Goal: Transaction & Acquisition: Book appointment/travel/reservation

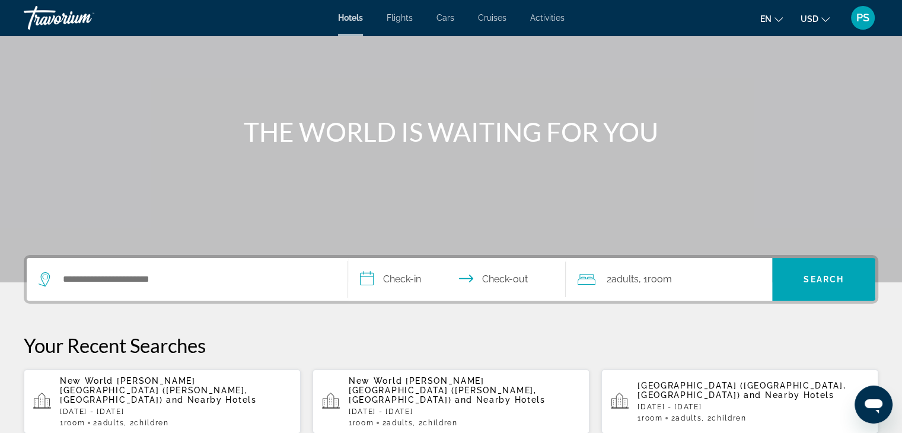
scroll to position [119, 0]
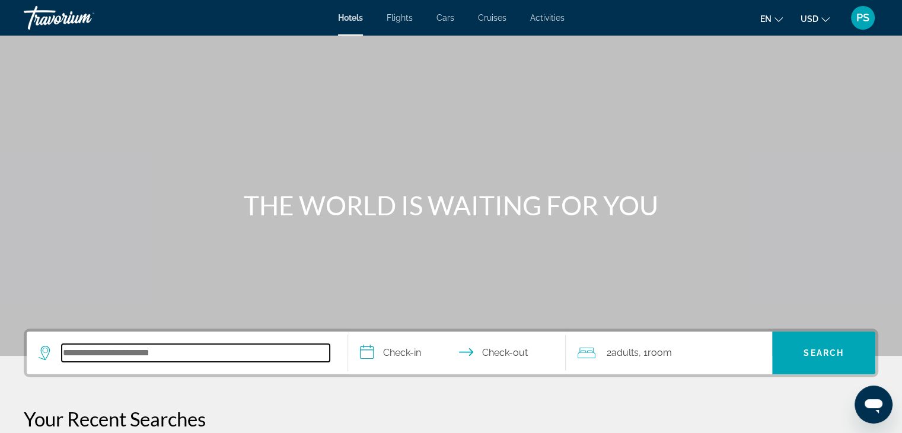
click at [98, 350] on input "Search hotel destination" at bounding box center [196, 353] width 268 height 18
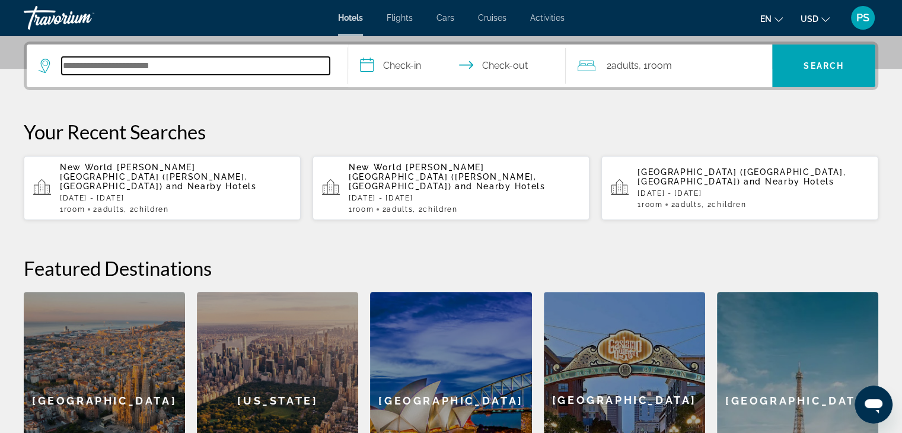
scroll to position [289, 0]
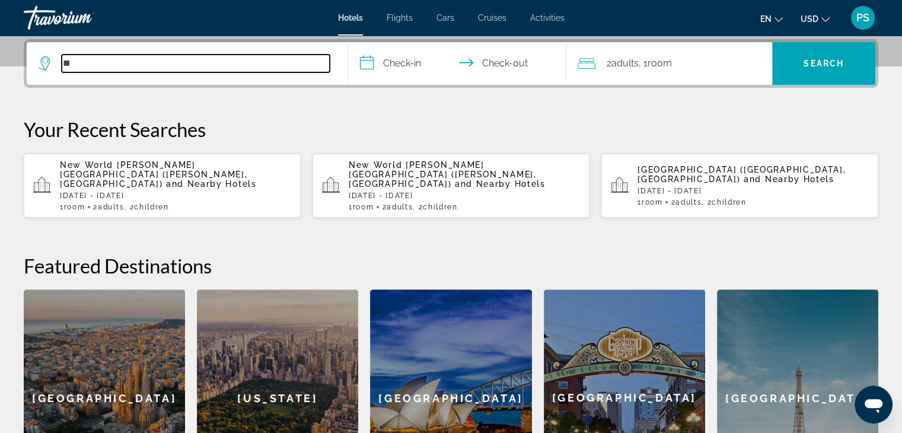
type input "*"
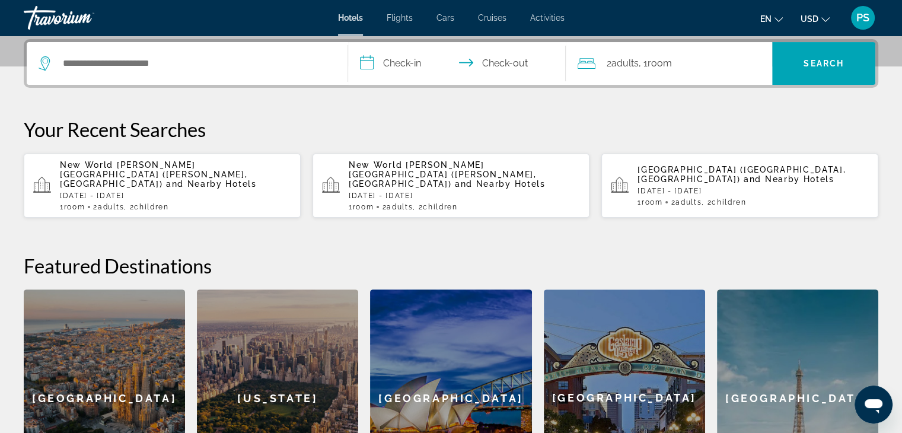
click at [203, 191] on div "New World [PERSON_NAME][GEOGRAPHIC_DATA] ([PERSON_NAME], [GEOGRAPHIC_DATA]) and…" at bounding box center [175, 185] width 231 height 51
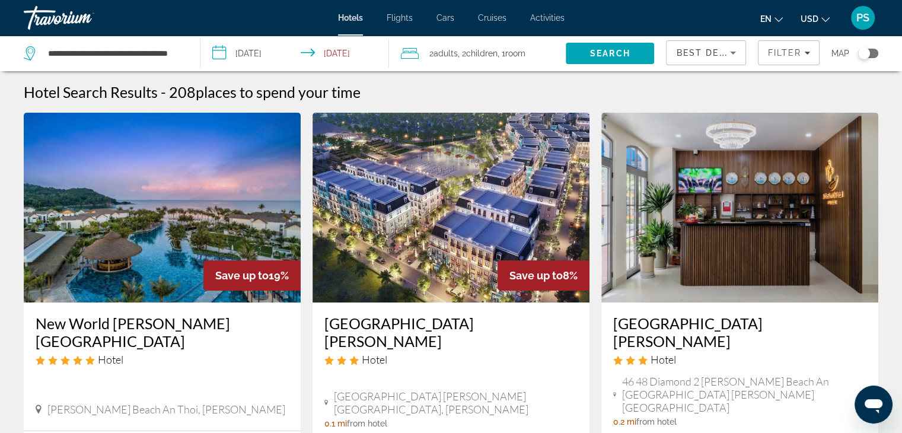
click at [235, 232] on img "Main content" at bounding box center [162, 208] width 277 height 190
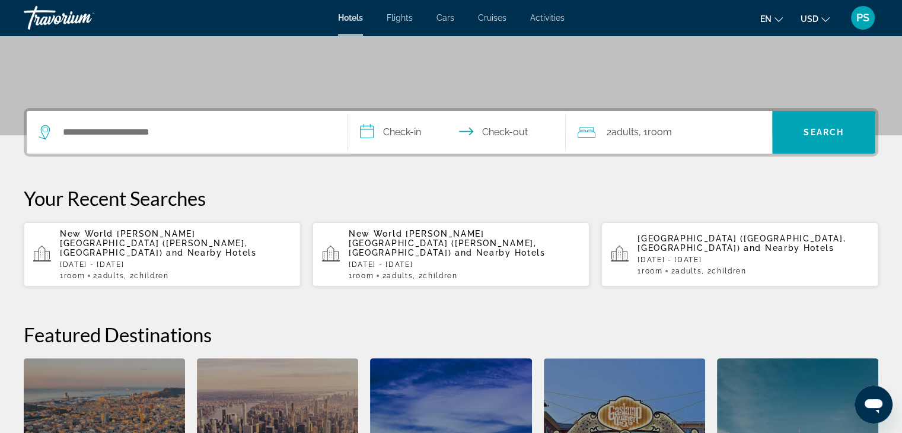
scroll to position [237, 0]
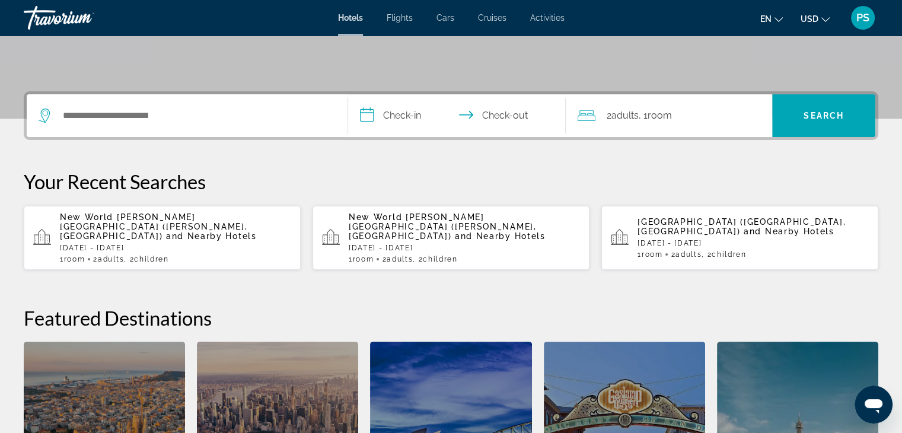
click at [193, 244] on p "[DATE] - [DATE]" at bounding box center [175, 248] width 231 height 8
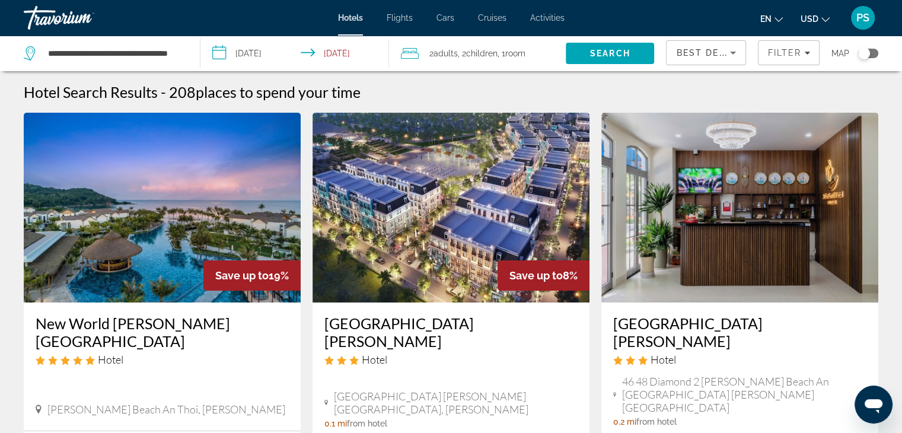
click at [154, 226] on img "Main content" at bounding box center [162, 208] width 277 height 190
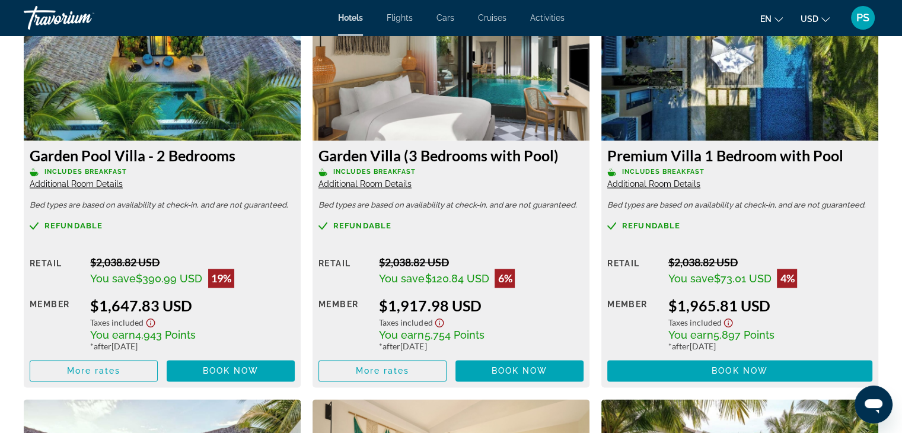
scroll to position [1660, 0]
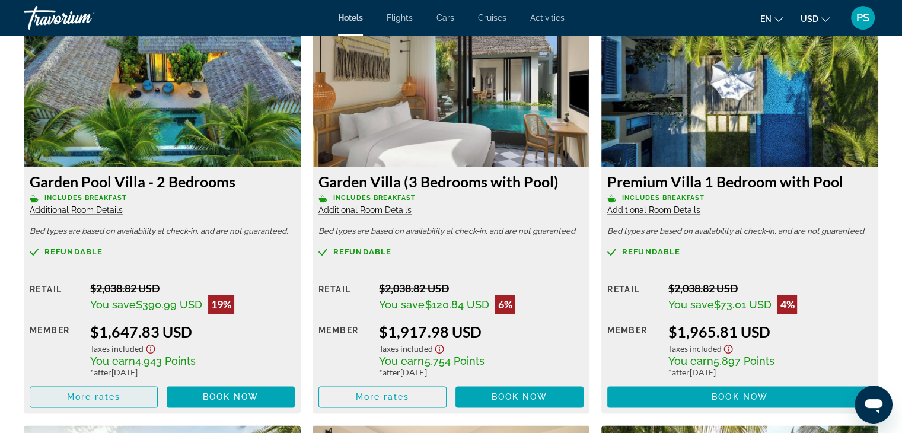
click at [117, 398] on span "More rates" at bounding box center [94, 396] width 54 height 9
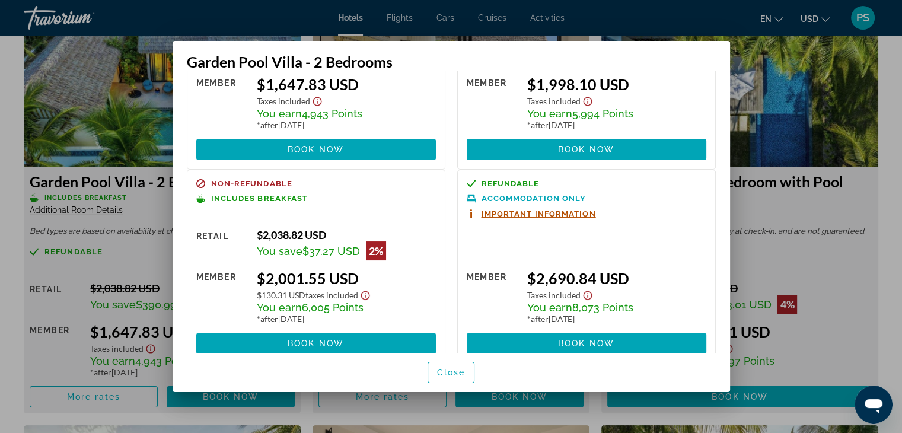
scroll to position [0, 0]
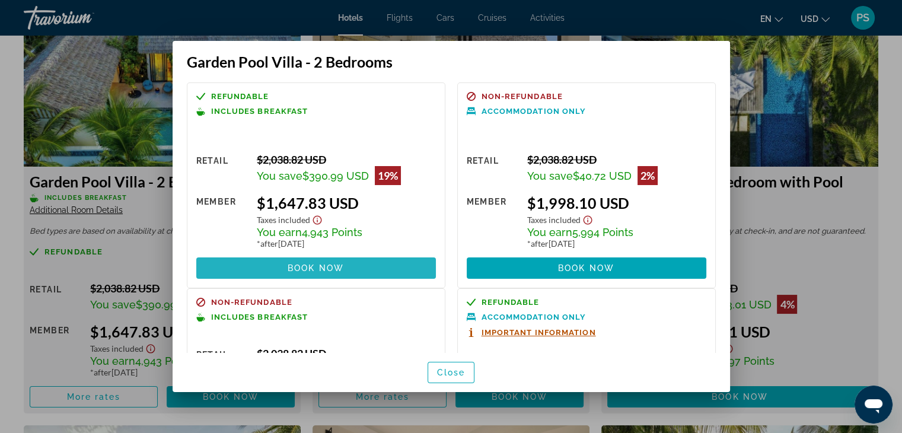
click at [334, 267] on span "Book now" at bounding box center [316, 267] width 56 height 9
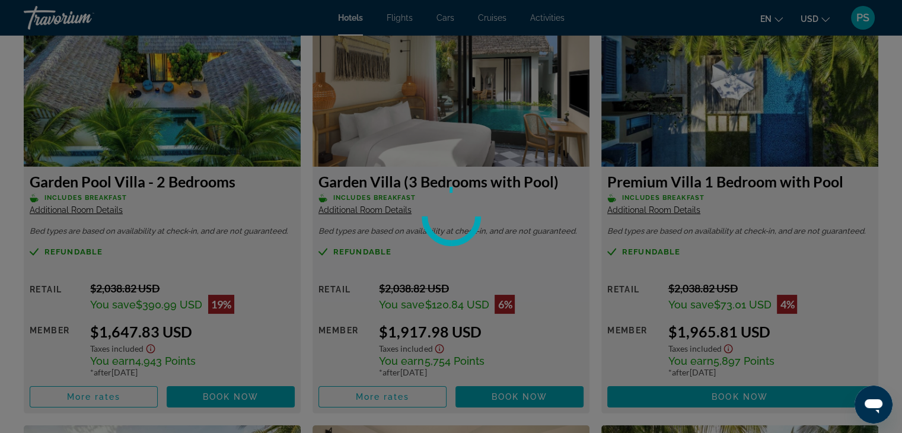
scroll to position [1660, 0]
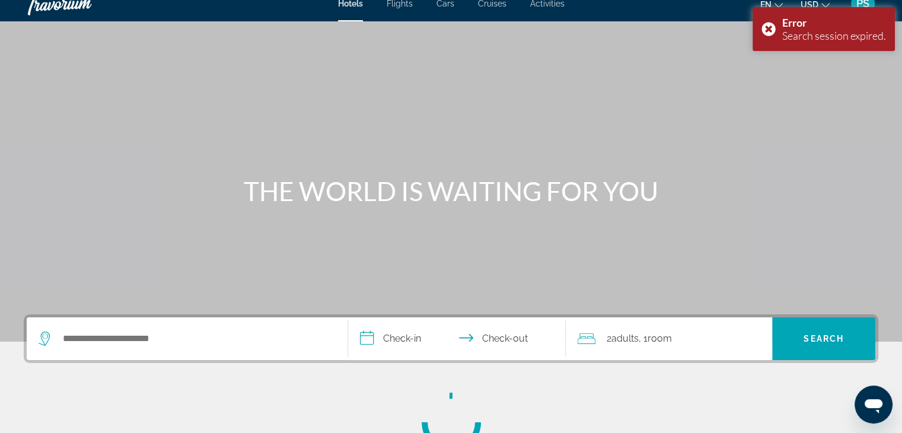
scroll to position [178, 0]
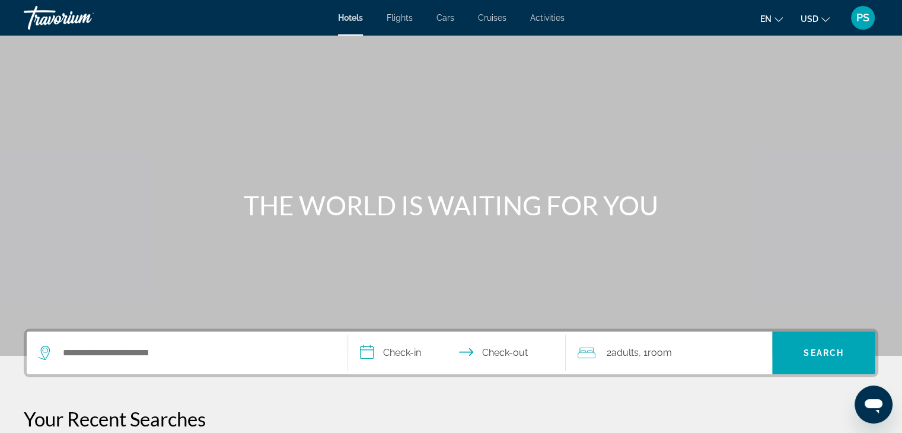
scroll to position [59, 0]
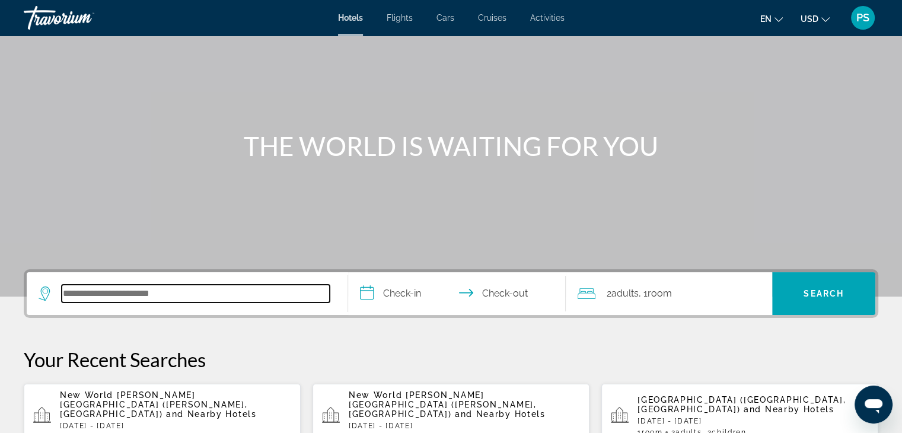
click at [191, 299] on input "Search hotel destination" at bounding box center [196, 294] width 268 height 18
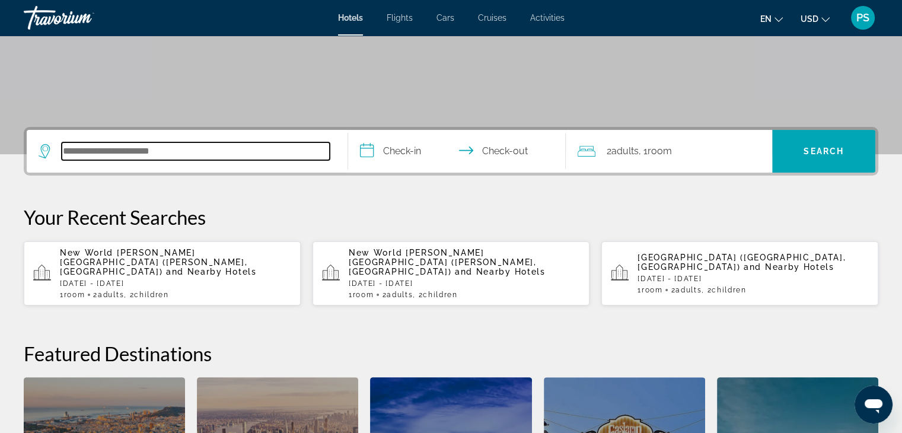
scroll to position [289, 0]
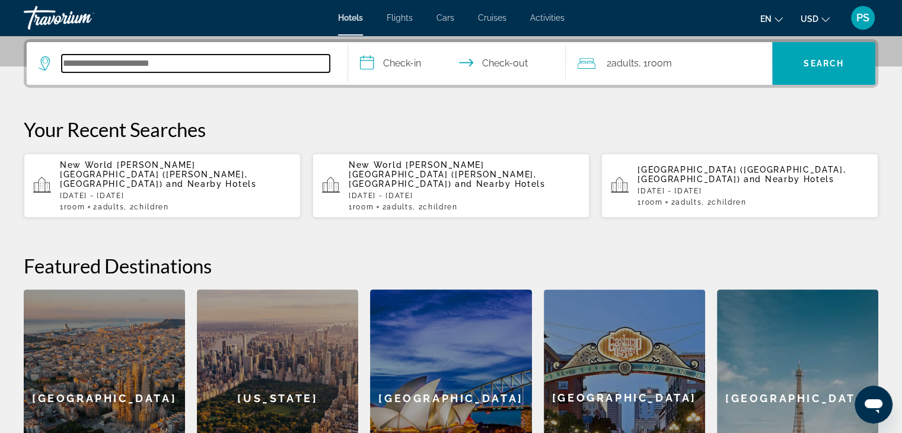
click at [104, 63] on input "Search hotel destination" at bounding box center [196, 64] width 268 height 18
type input "*"
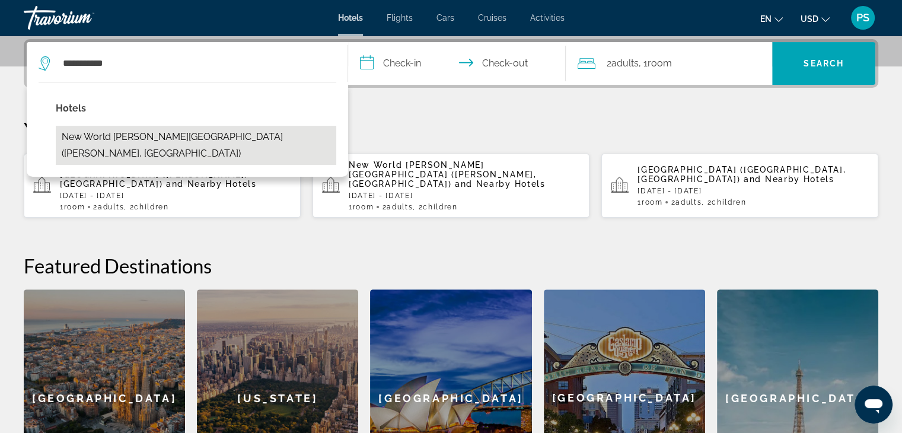
click at [184, 136] on button "New World [PERSON_NAME][GEOGRAPHIC_DATA] ([PERSON_NAME], [GEOGRAPHIC_DATA])" at bounding box center [196, 145] width 281 height 39
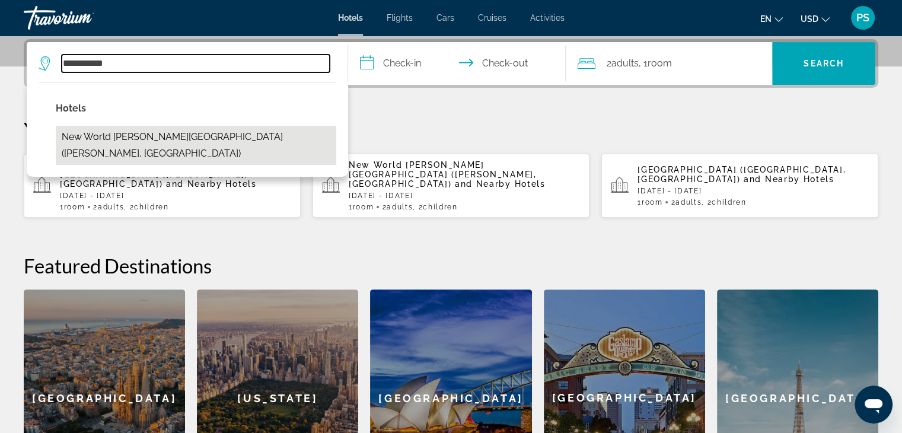
type input "**********"
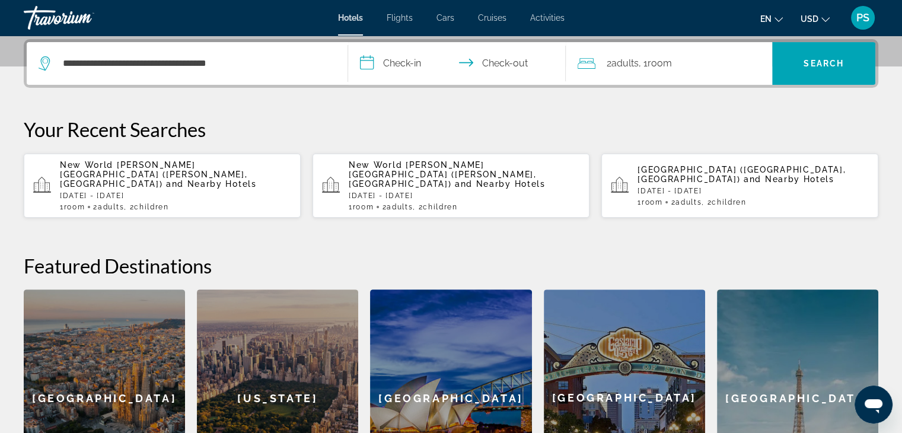
click at [399, 59] on input "**********" at bounding box center [459, 65] width 223 height 46
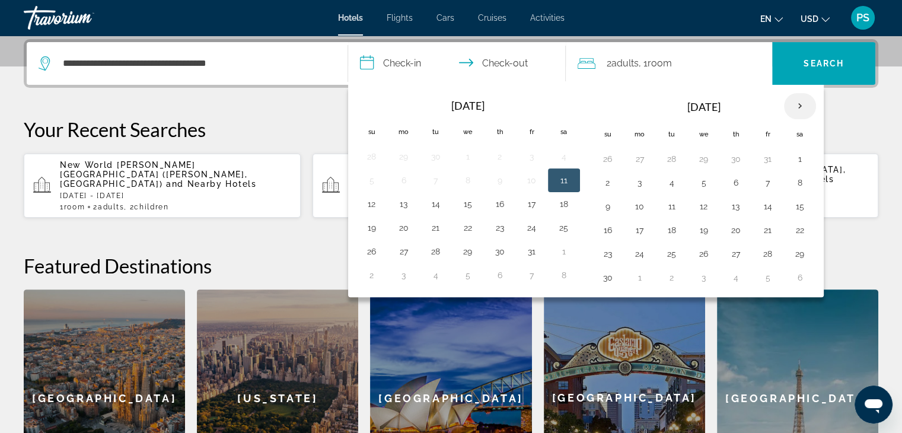
click at [793, 109] on th "Next month" at bounding box center [800, 106] width 32 height 26
click at [792, 109] on th "Next month" at bounding box center [800, 106] width 32 height 26
click at [793, 110] on th "Next month" at bounding box center [800, 106] width 32 height 26
click at [697, 181] on button "4" at bounding box center [703, 182] width 19 height 17
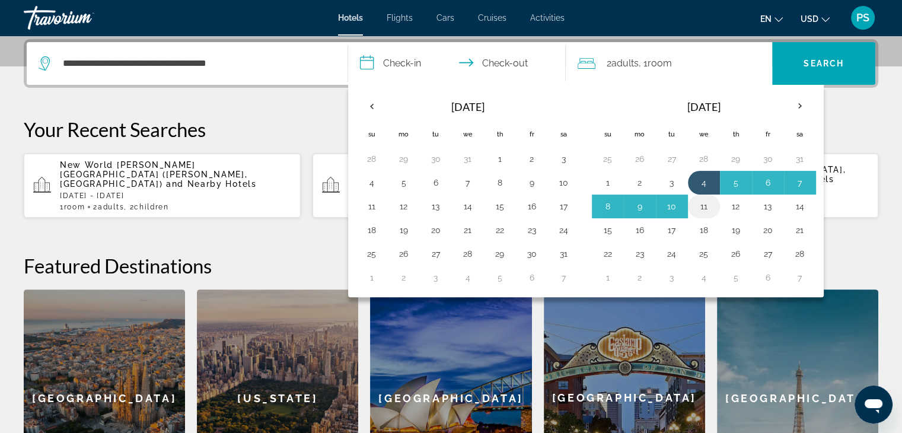
click at [698, 198] on button "11" at bounding box center [703, 206] width 19 height 17
type input "**********"
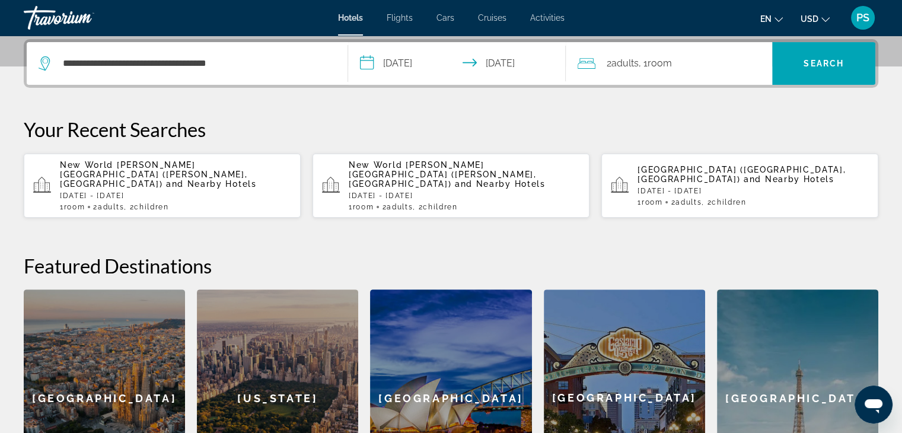
click at [667, 72] on div "2 Adult Adults , 1 Room rooms" at bounding box center [675, 63] width 195 height 43
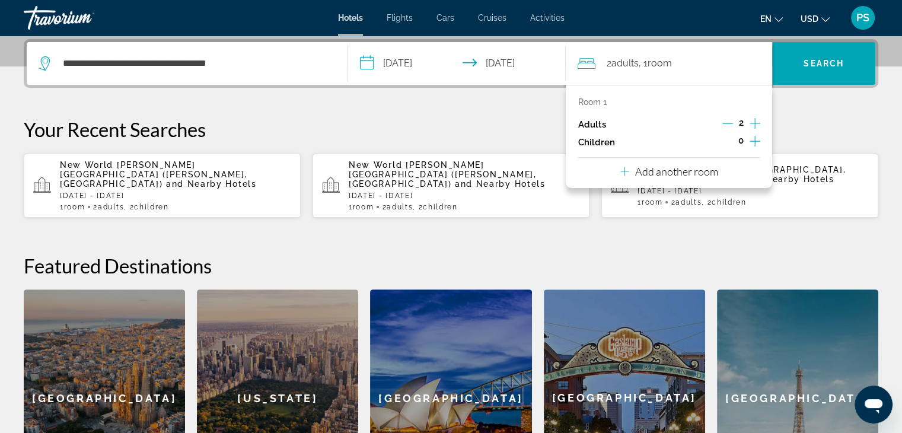
click at [752, 139] on icon "Increment children" at bounding box center [755, 141] width 11 height 14
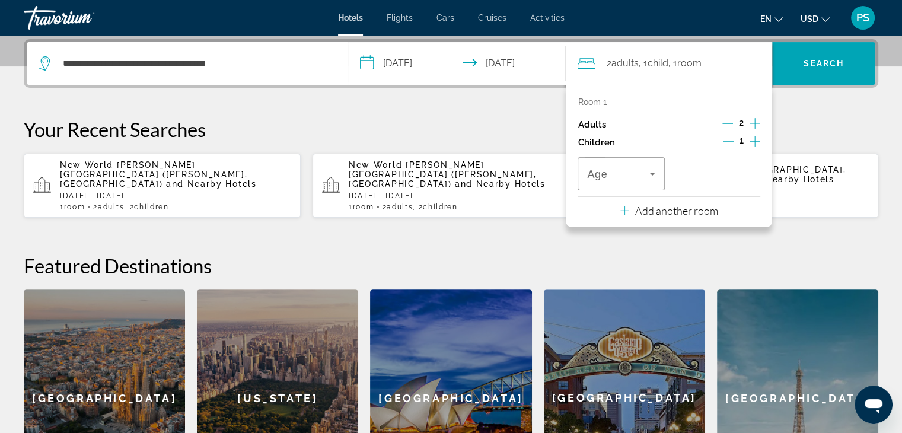
click at [752, 139] on icon "Increment children" at bounding box center [755, 141] width 11 height 14
click at [658, 170] on icon "Travelers: 2 adults, 2 children" at bounding box center [652, 174] width 14 height 14
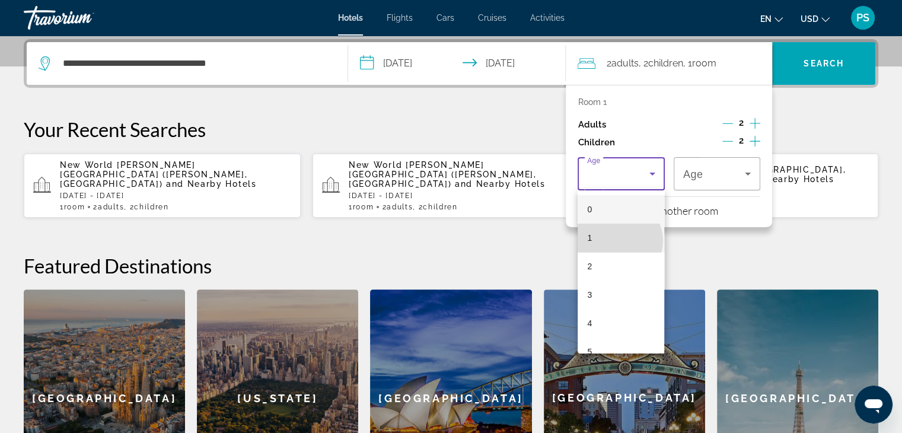
click at [619, 241] on mat-option "1" at bounding box center [621, 238] width 87 height 28
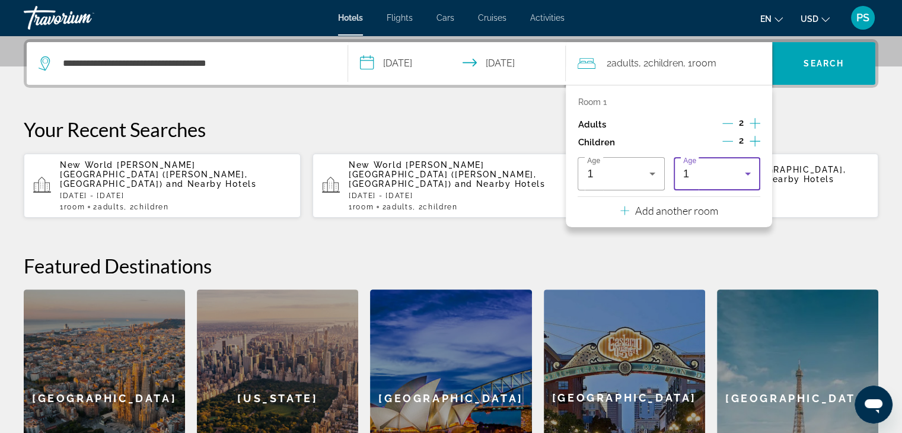
click at [735, 179] on div "1" at bounding box center [714, 174] width 62 height 14
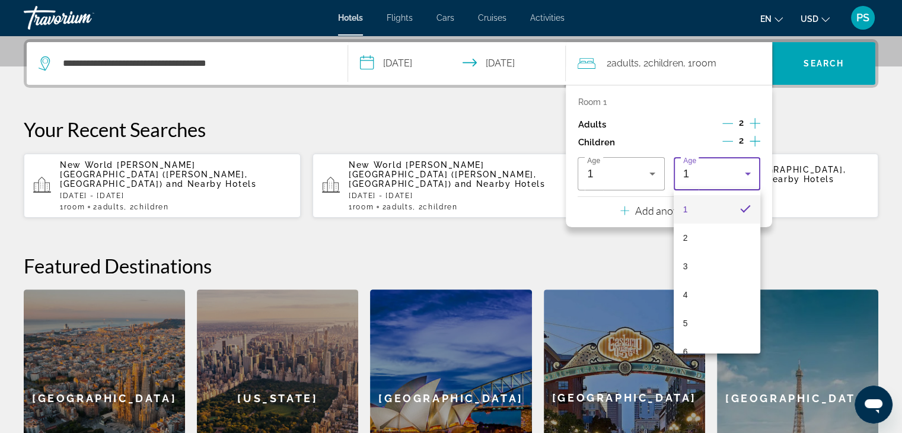
scroll to position [119, 0]
click at [714, 291] on mat-option "7" at bounding box center [717, 290] width 87 height 28
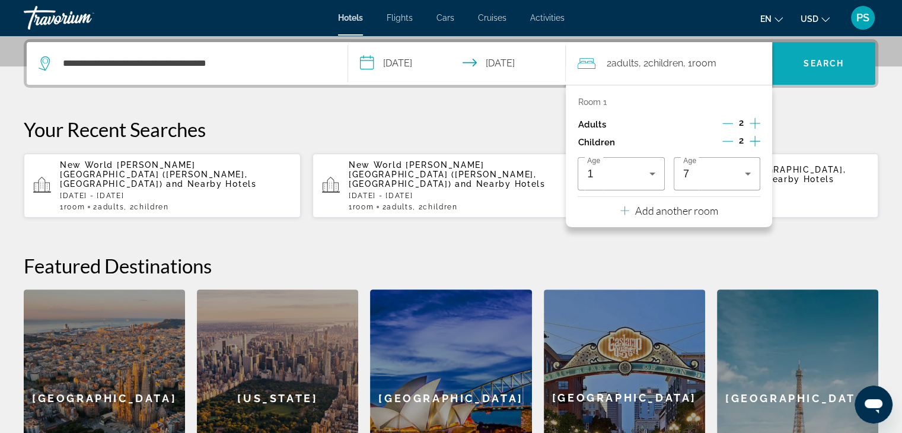
click at [824, 71] on span "Search" at bounding box center [823, 63] width 103 height 28
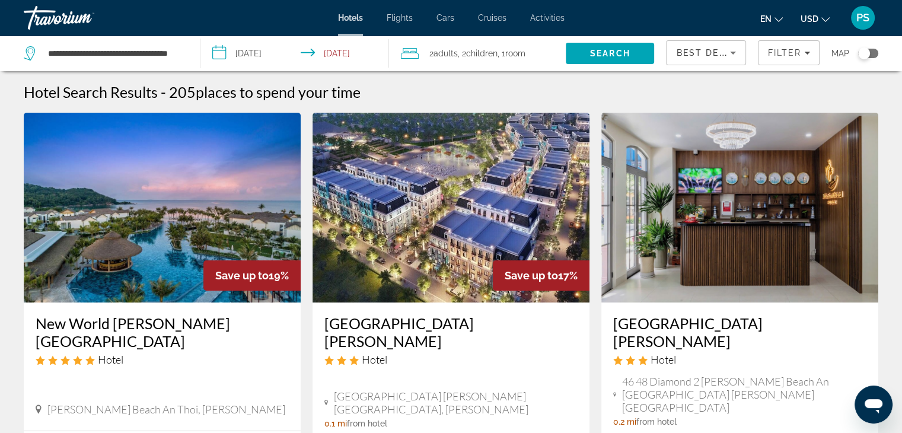
scroll to position [119, 0]
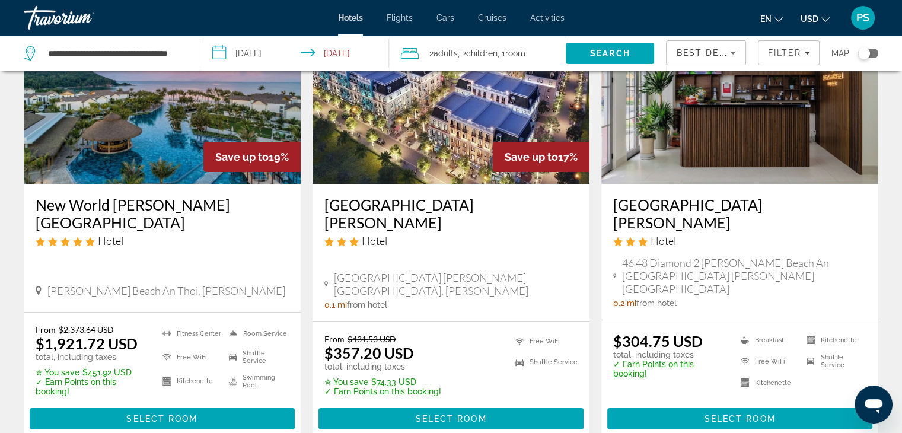
click at [161, 128] on img "Main content" at bounding box center [162, 89] width 277 height 190
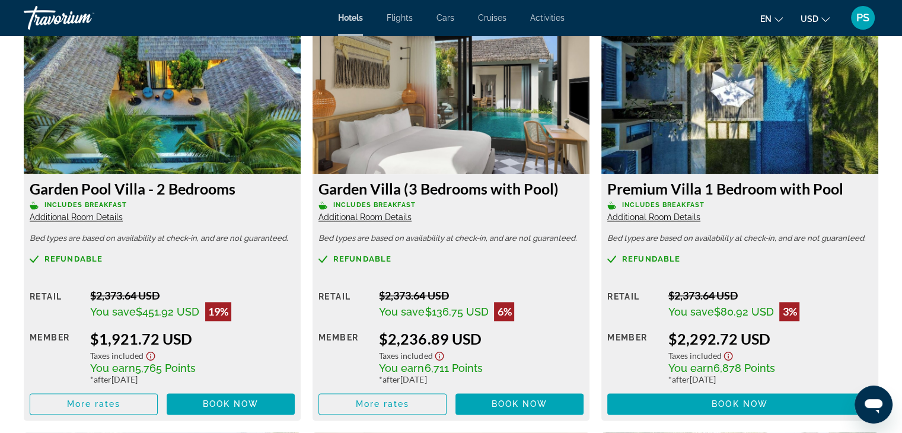
scroll to position [1674, 0]
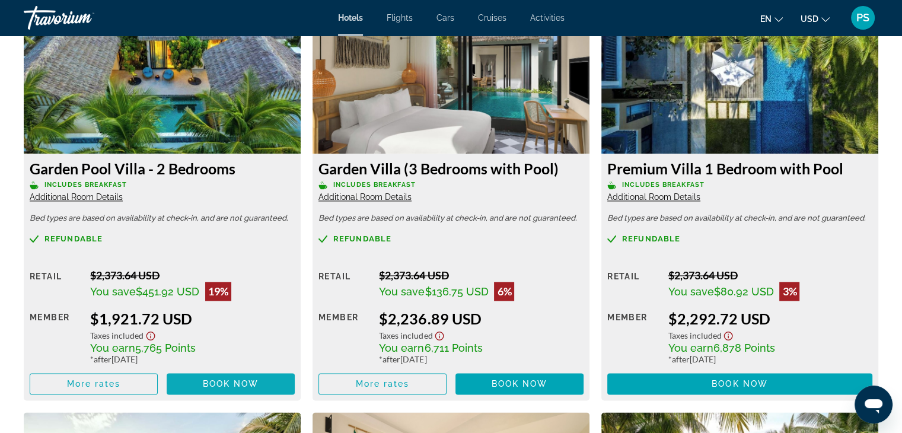
click at [223, 385] on span "Book now" at bounding box center [231, 383] width 56 height 9
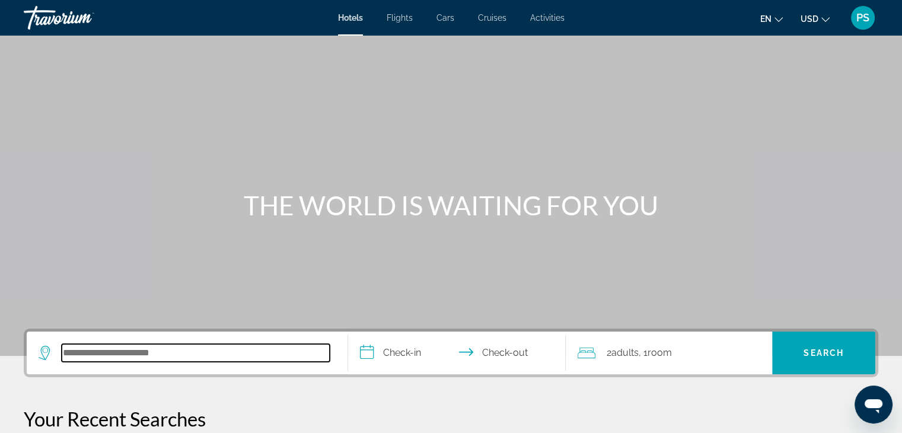
click at [92, 356] on input "Search hotel destination" at bounding box center [196, 353] width 268 height 18
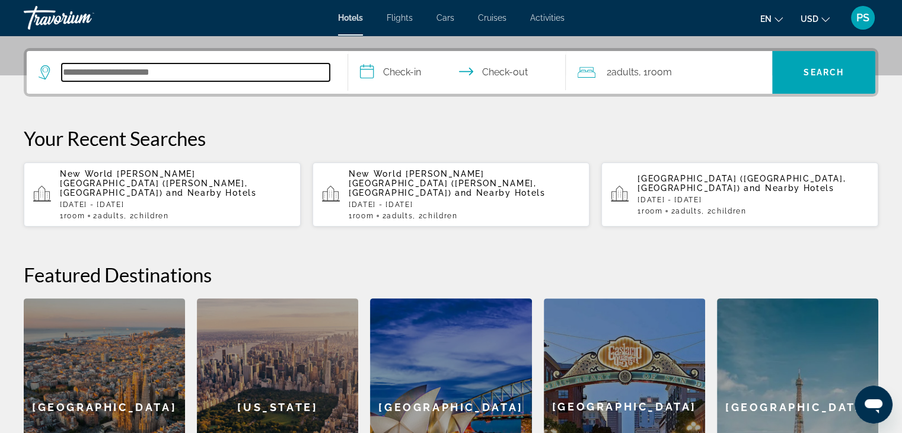
scroll to position [289, 0]
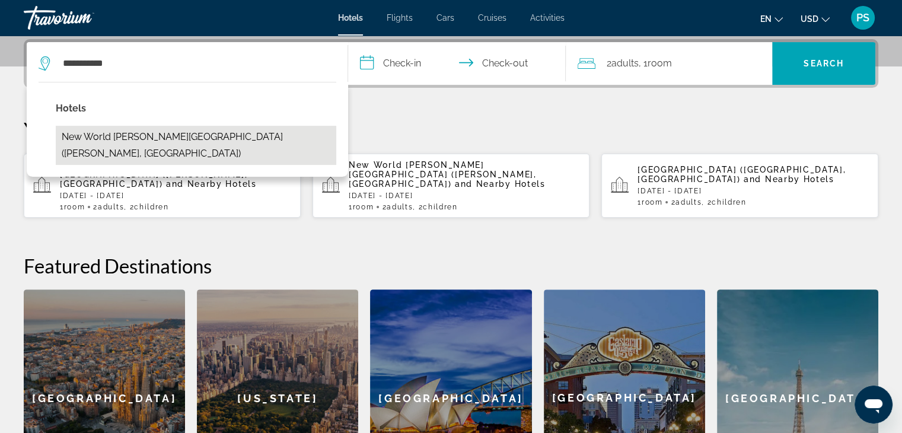
click at [261, 137] on button "New World [PERSON_NAME][GEOGRAPHIC_DATA] ([PERSON_NAME], [GEOGRAPHIC_DATA])" at bounding box center [196, 145] width 281 height 39
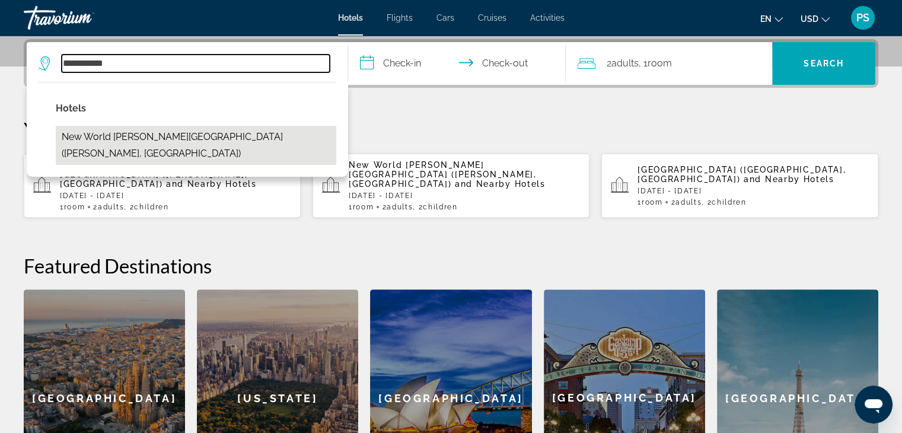
type input "**********"
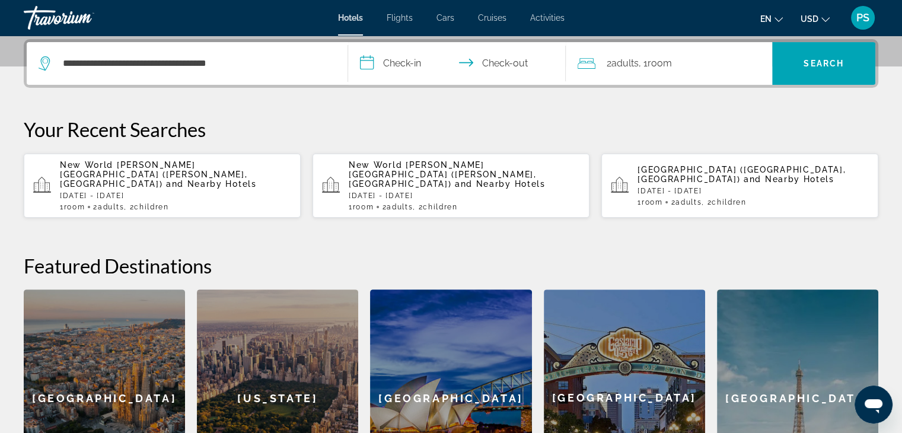
click at [410, 65] on input "**********" at bounding box center [459, 65] width 223 height 46
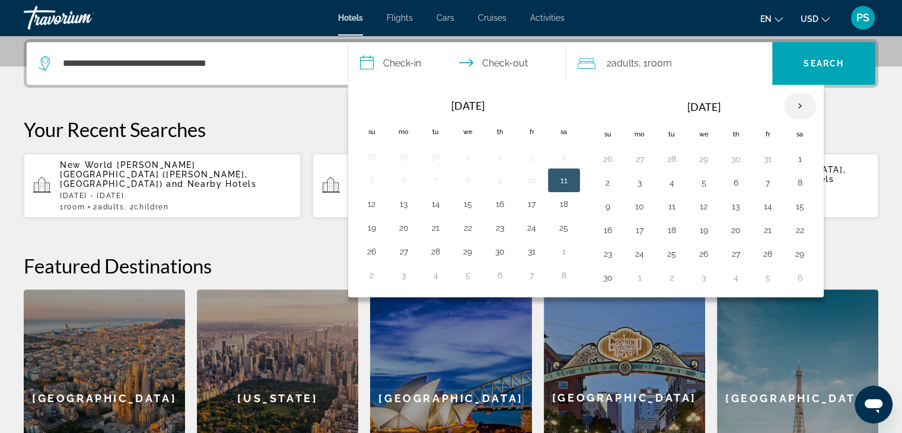
click at [793, 103] on th "Next month" at bounding box center [800, 106] width 32 height 26
click at [667, 185] on button "3" at bounding box center [671, 182] width 19 height 17
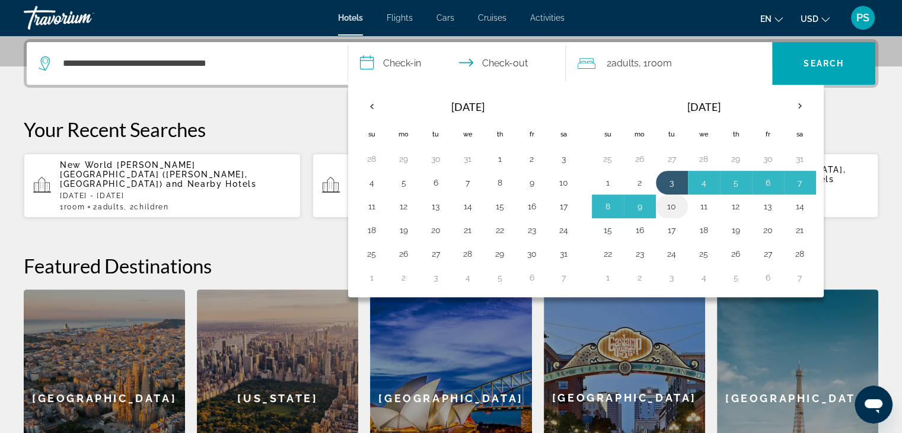
click at [671, 202] on button "10" at bounding box center [671, 206] width 19 height 17
type input "**********"
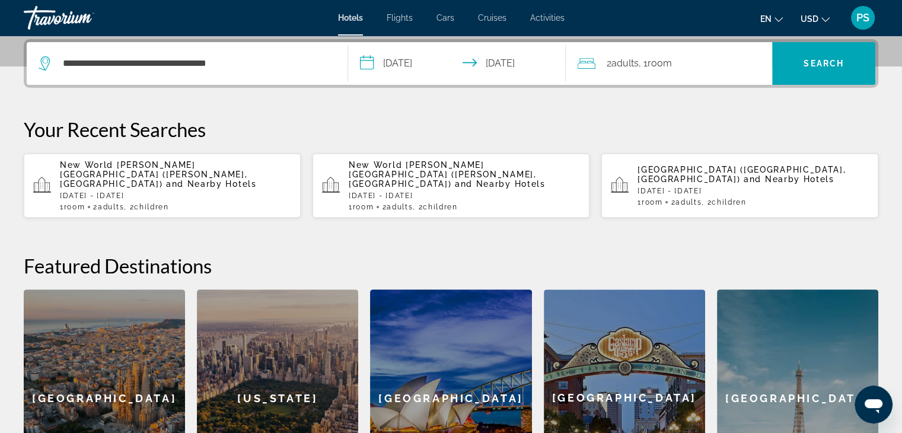
click at [694, 66] on div "2 Adult Adults , 1 Room rooms" at bounding box center [675, 63] width 195 height 17
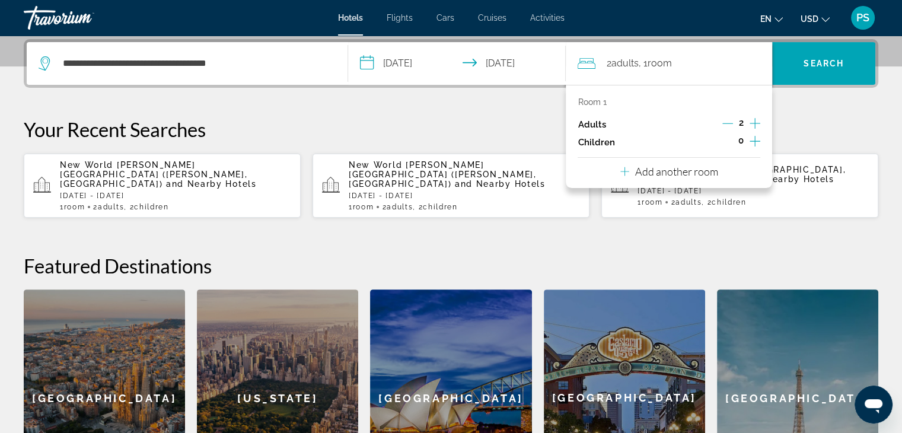
click at [750, 142] on icon "Increment children" at bounding box center [755, 141] width 11 height 14
click at [750, 141] on icon "Increment children" at bounding box center [755, 141] width 11 height 14
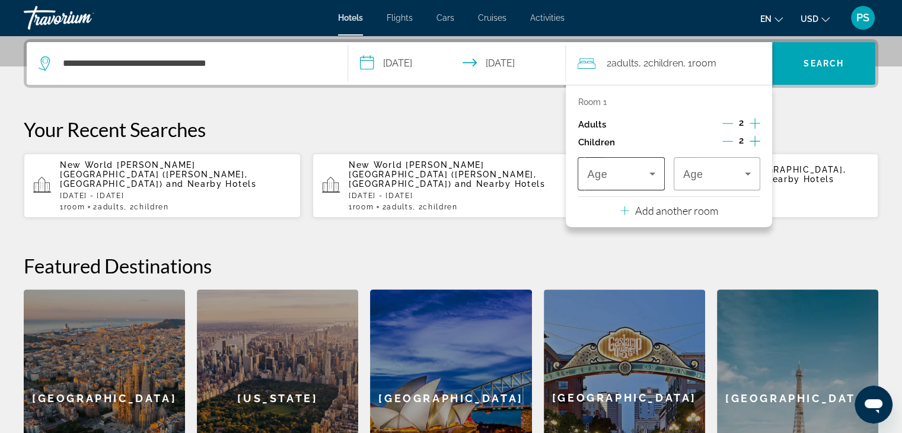
click at [645, 173] on icon "Travelers: 2 adults, 2 children" at bounding box center [652, 174] width 14 height 14
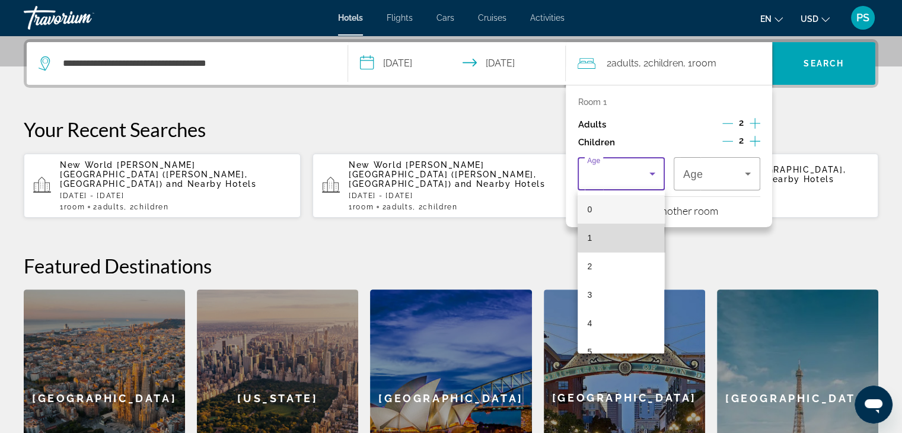
click at [626, 231] on mat-option "1" at bounding box center [621, 238] width 87 height 28
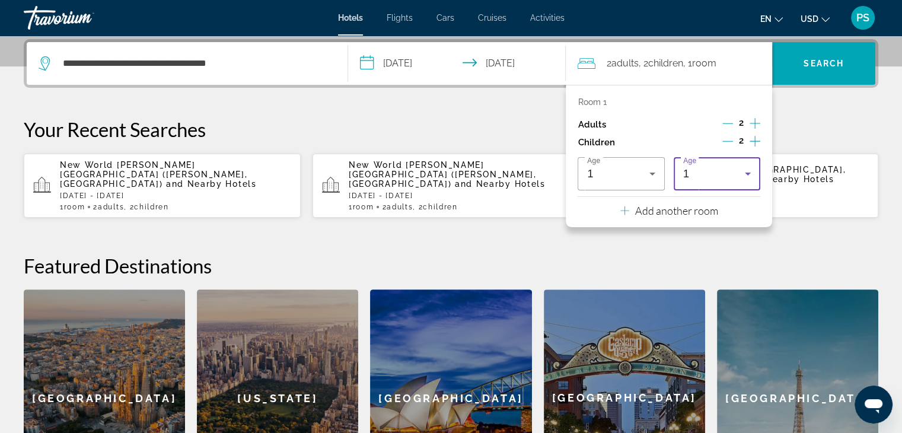
click at [747, 167] on icon "Travelers: 2 adults, 2 children" at bounding box center [748, 174] width 14 height 14
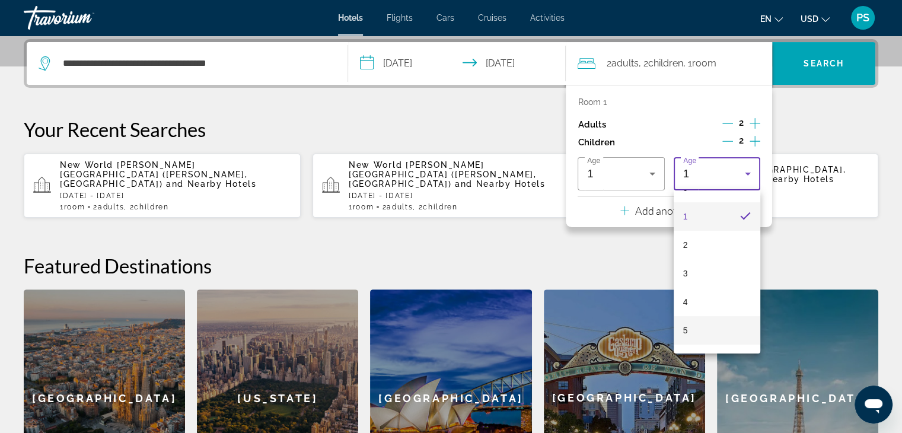
scroll to position [59, 0]
drag, startPoint x: 711, startPoint y: 339, endPoint x: 712, endPoint y: 326, distance: 13.1
click at [710, 338] on mat-option "7" at bounding box center [717, 349] width 87 height 28
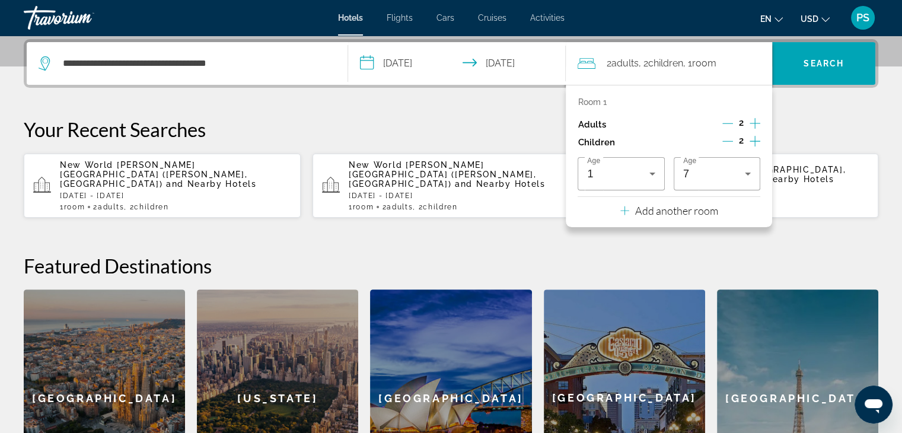
click at [836, 86] on div "**********" at bounding box center [451, 63] width 855 height 49
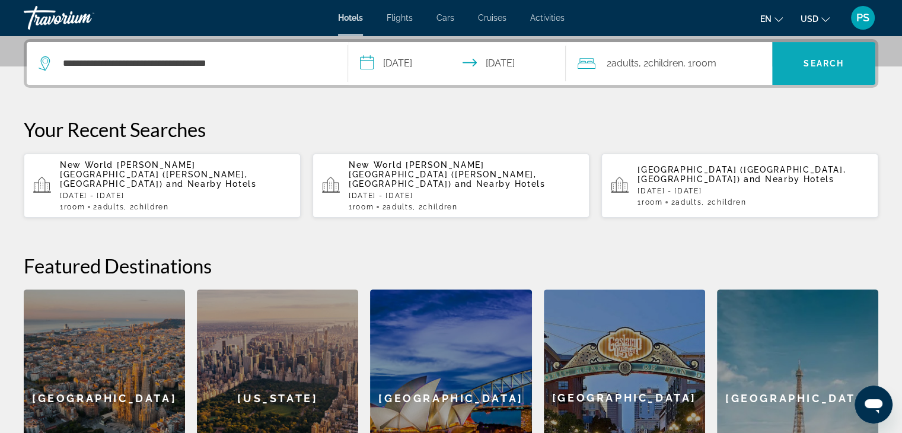
click at [839, 71] on span "Search" at bounding box center [823, 63] width 103 height 28
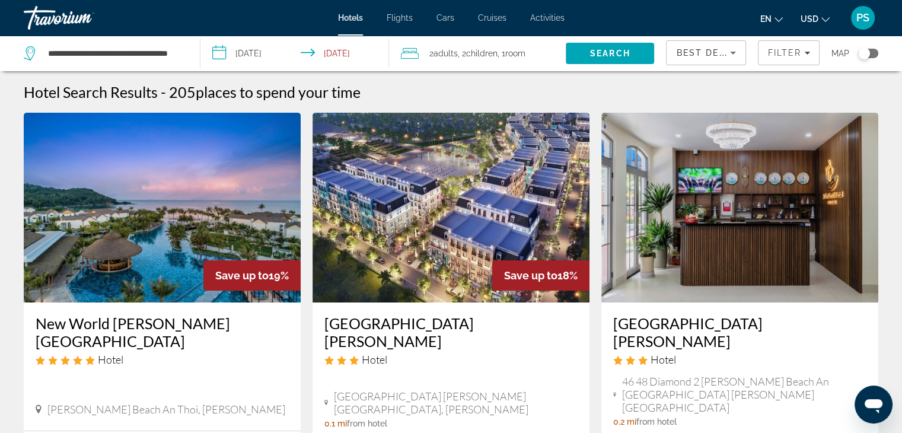
click at [212, 207] on img "Main content" at bounding box center [162, 208] width 277 height 190
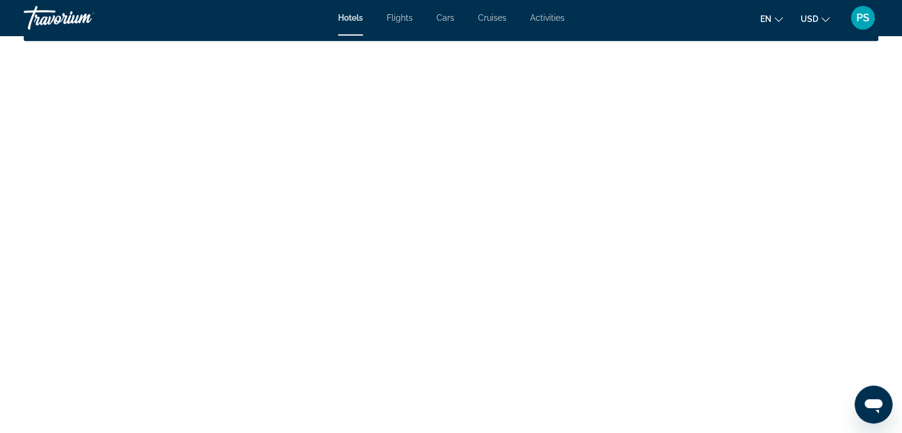
scroll to position [1644, 0]
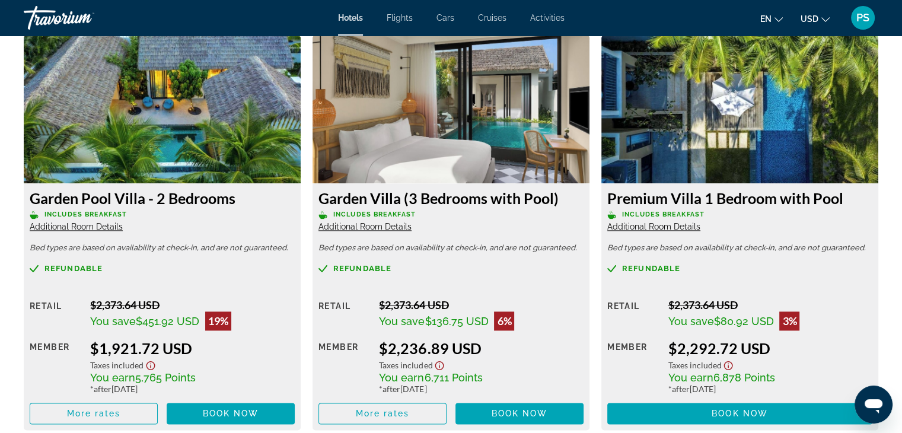
click at [218, 129] on img "Main content" at bounding box center [162, 109] width 277 height 148
click at [164, 123] on img "Main content" at bounding box center [162, 109] width 277 height 148
click at [224, 412] on span "Book now" at bounding box center [231, 413] width 56 height 9
